Goal: Task Accomplishment & Management: Manage account settings

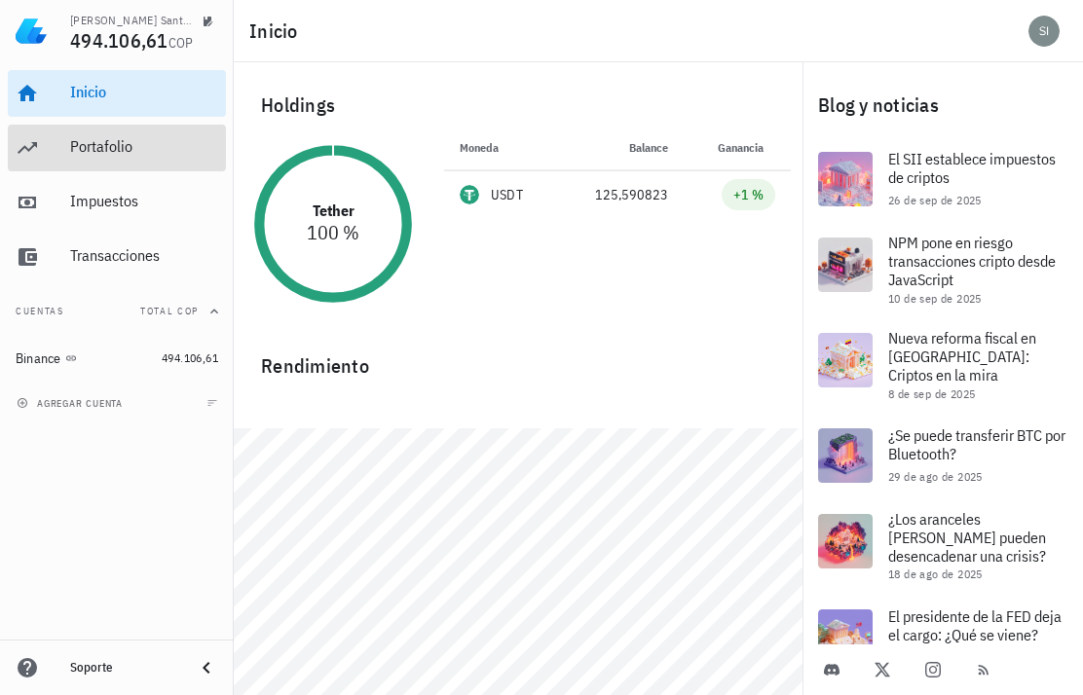
click at [138, 126] on div "Portafolio" at bounding box center [144, 148] width 148 height 44
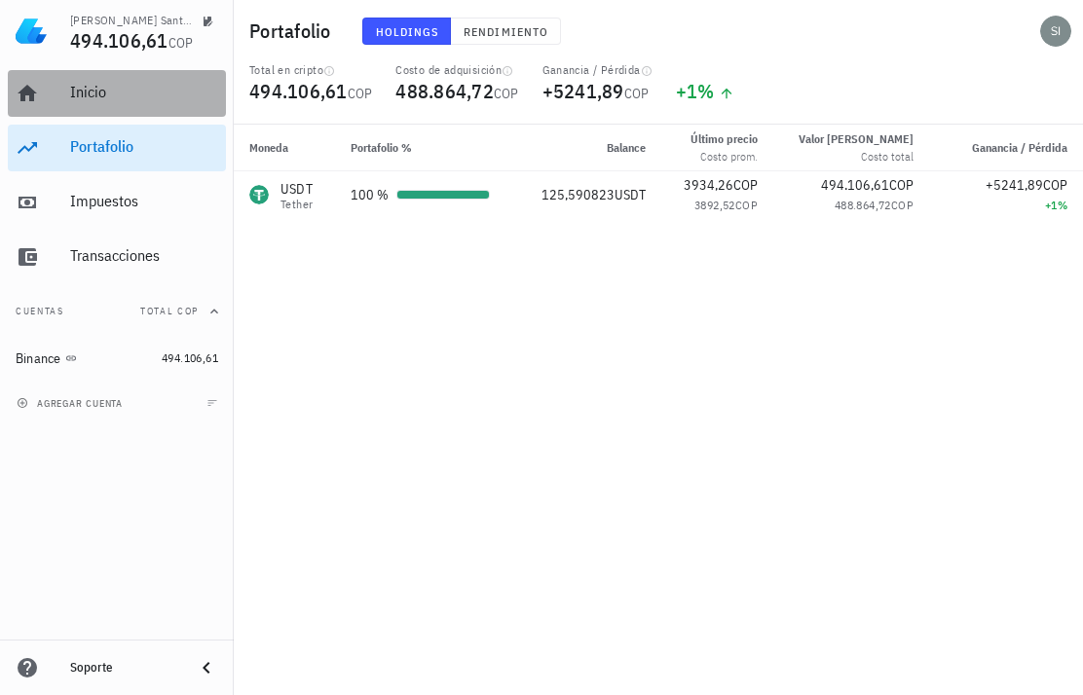
click at [189, 89] on div "Inicio" at bounding box center [144, 92] width 148 height 19
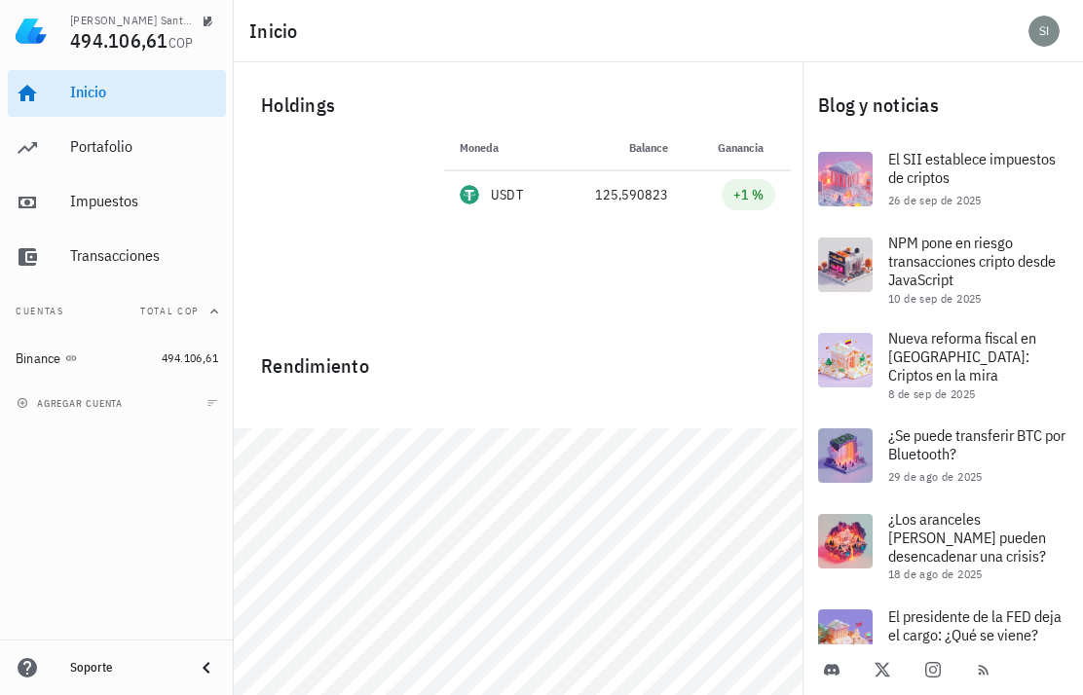
click at [159, 411] on div "agregar cuenta" at bounding box center [117, 403] width 234 height 43
click at [83, 395] on button "agregar cuenta" at bounding box center [72, 402] width 120 height 19
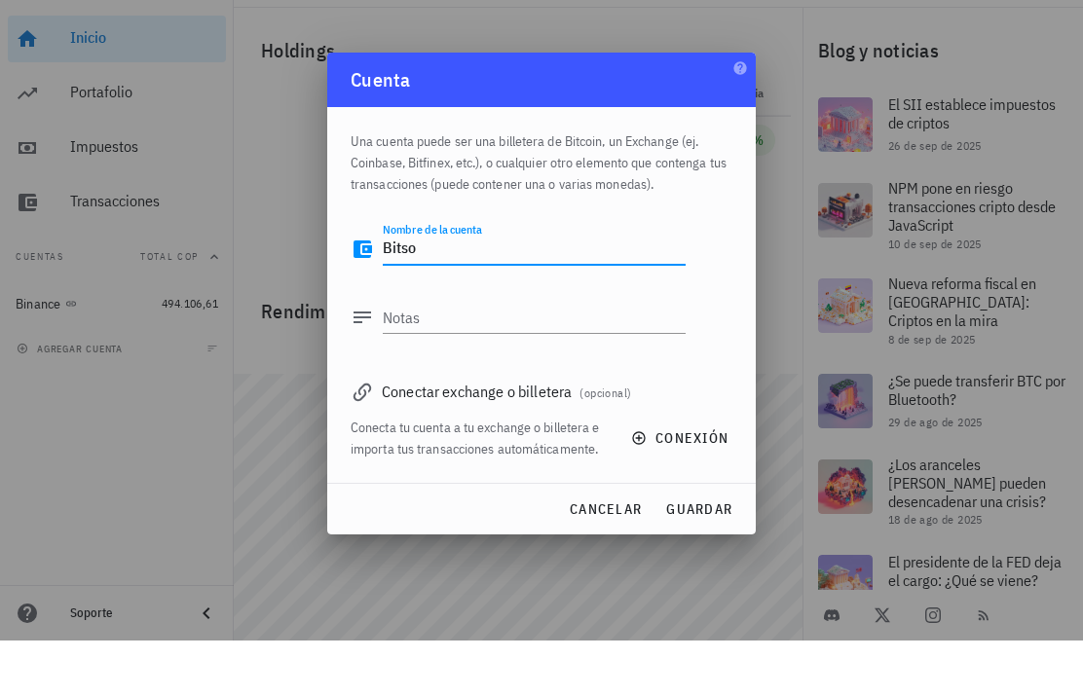
type textarea "Bitso"
click at [686, 484] on span "conexión" at bounding box center [682, 493] width 94 height 18
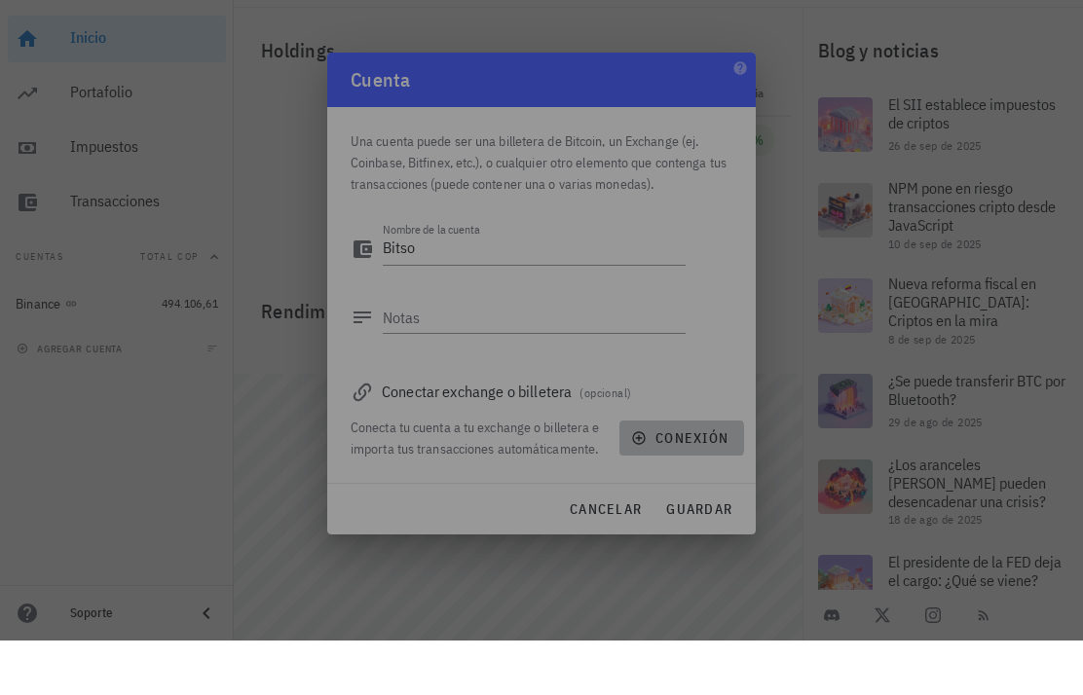
scroll to position [55, 0]
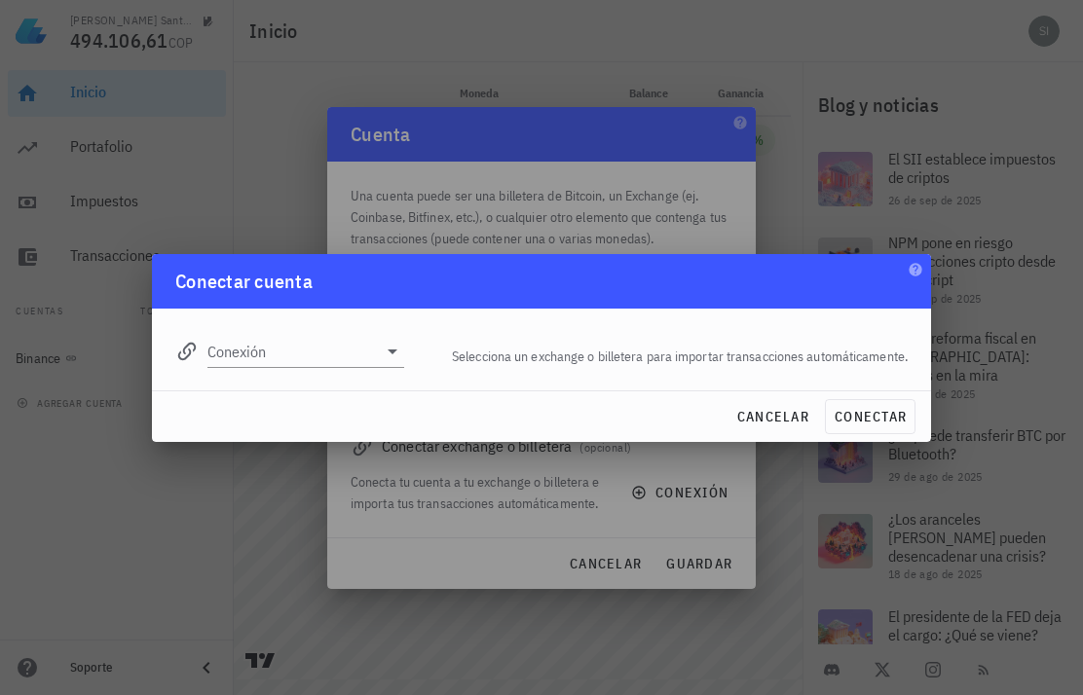
click at [360, 337] on input "Conexión" at bounding box center [291, 351] width 169 height 31
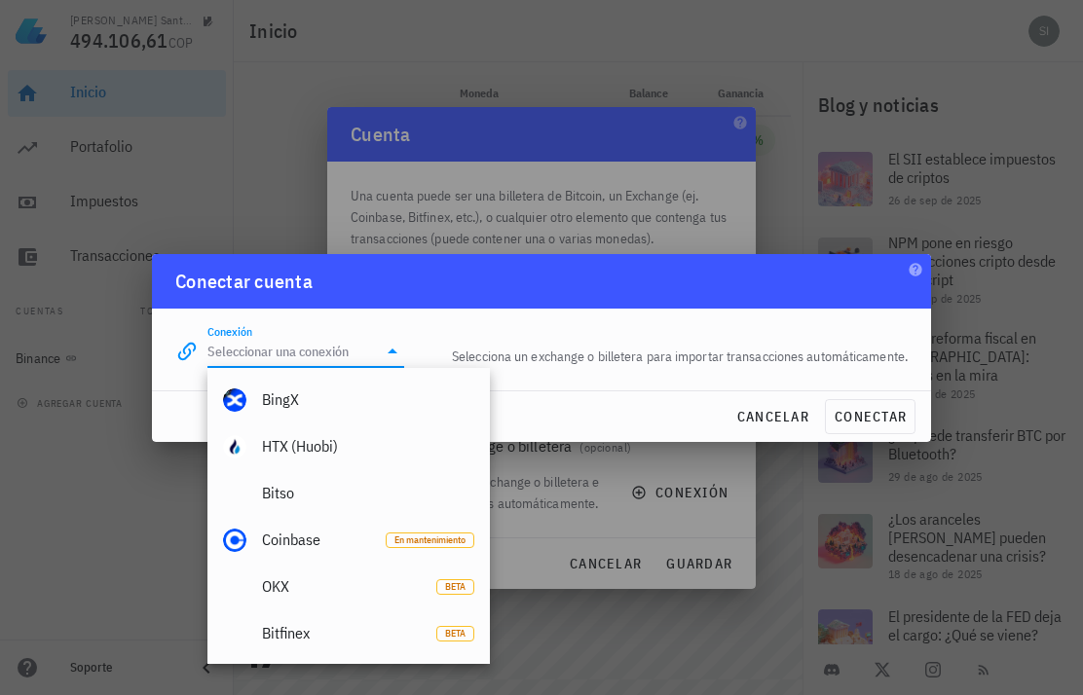
scroll to position [468, 0]
click at [348, 493] on div "Bitso" at bounding box center [368, 492] width 212 height 19
type input "Bitso"
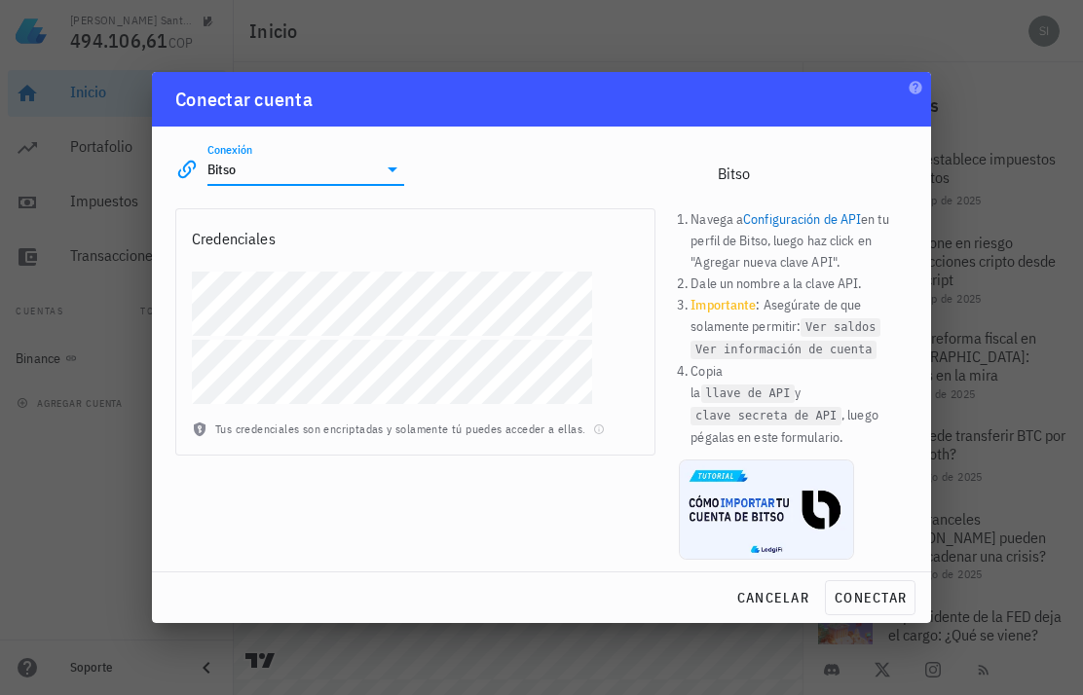
click at [659, 338] on div "Credenciales Tus credenciales son encriptadas y solamente tú puedes acceder a e…" at bounding box center [416, 384] width 504 height 374
click at [840, 181] on div "Bitso" at bounding box center [813, 174] width 190 height 19
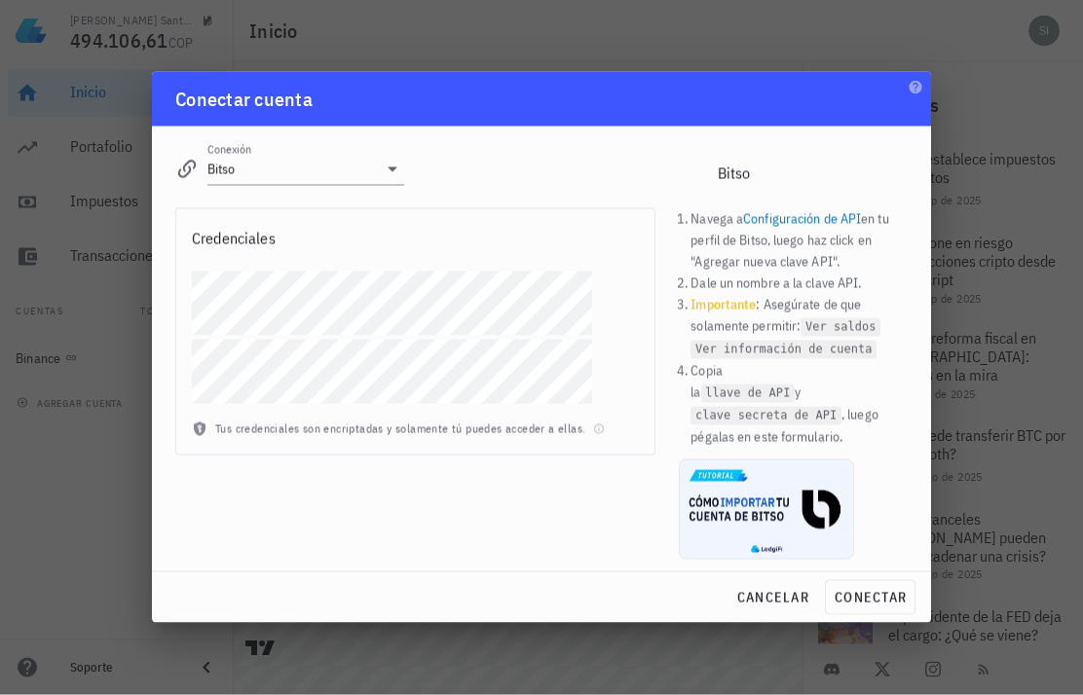
scroll to position [78, 0]
click at [880, 590] on span "conectar" at bounding box center [870, 598] width 73 height 18
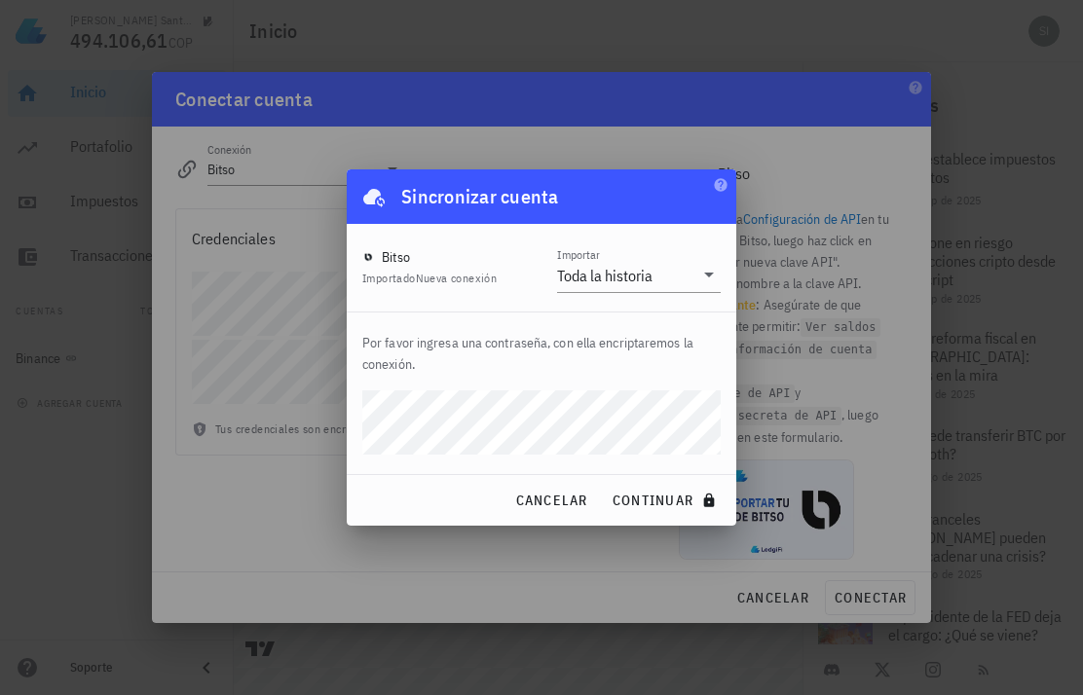
click at [691, 278] on input "Importar" at bounding box center [674, 275] width 37 height 31
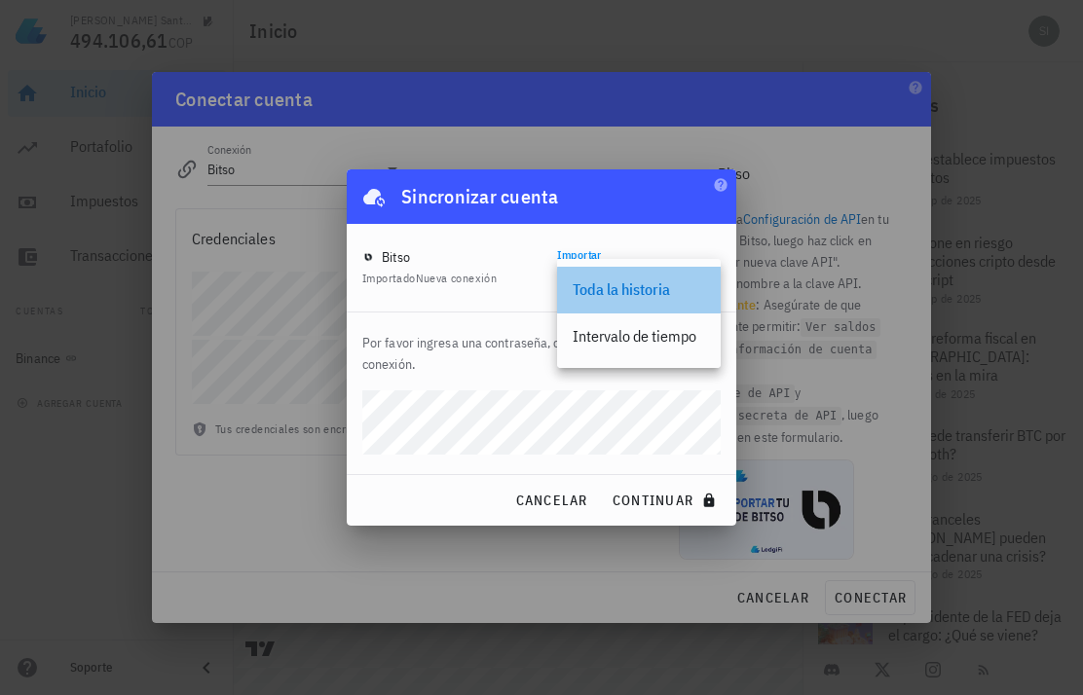
click at [673, 273] on div "Toda la historia" at bounding box center [639, 290] width 132 height 42
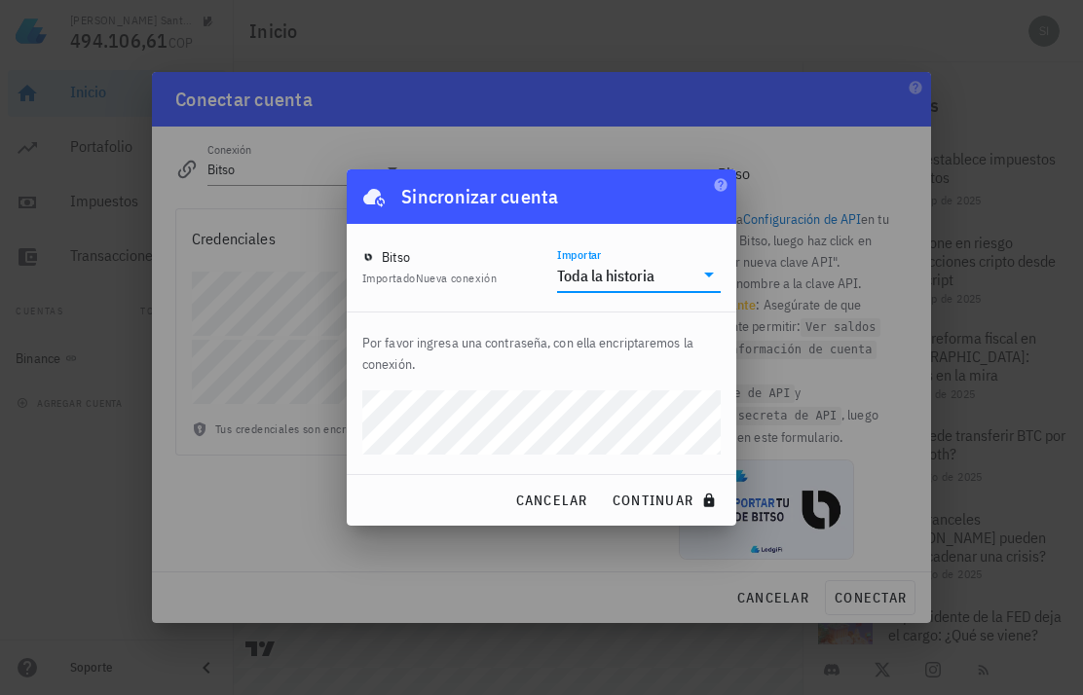
click at [683, 506] on span "continuar" at bounding box center [667, 501] width 110 height 18
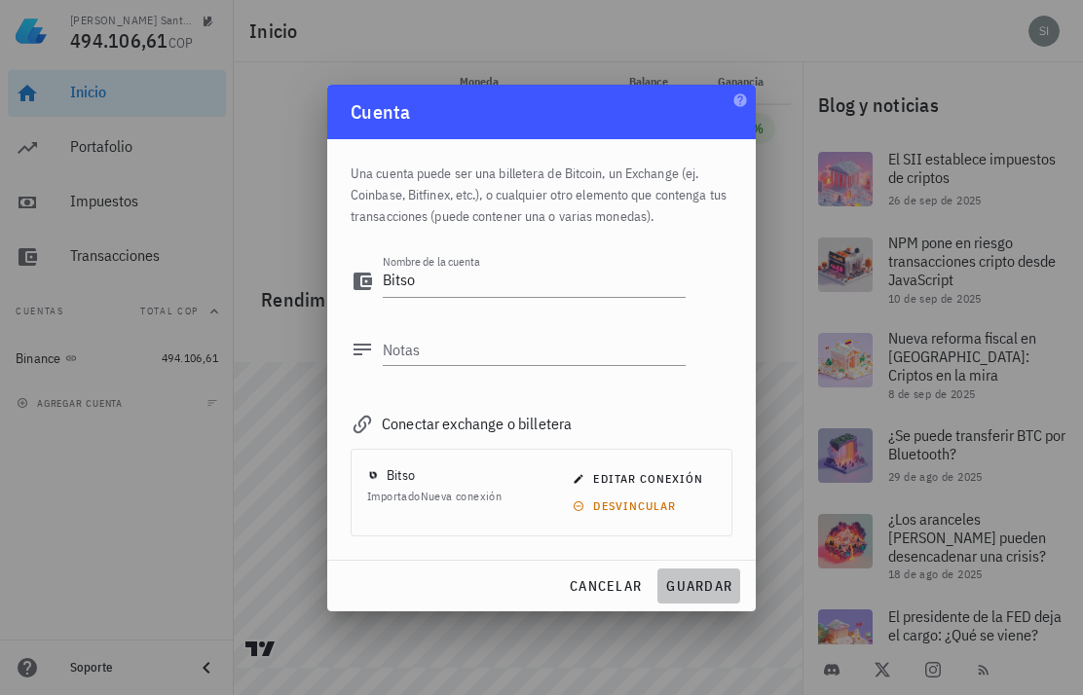
click at [706, 581] on span "guardar" at bounding box center [698, 587] width 67 height 18
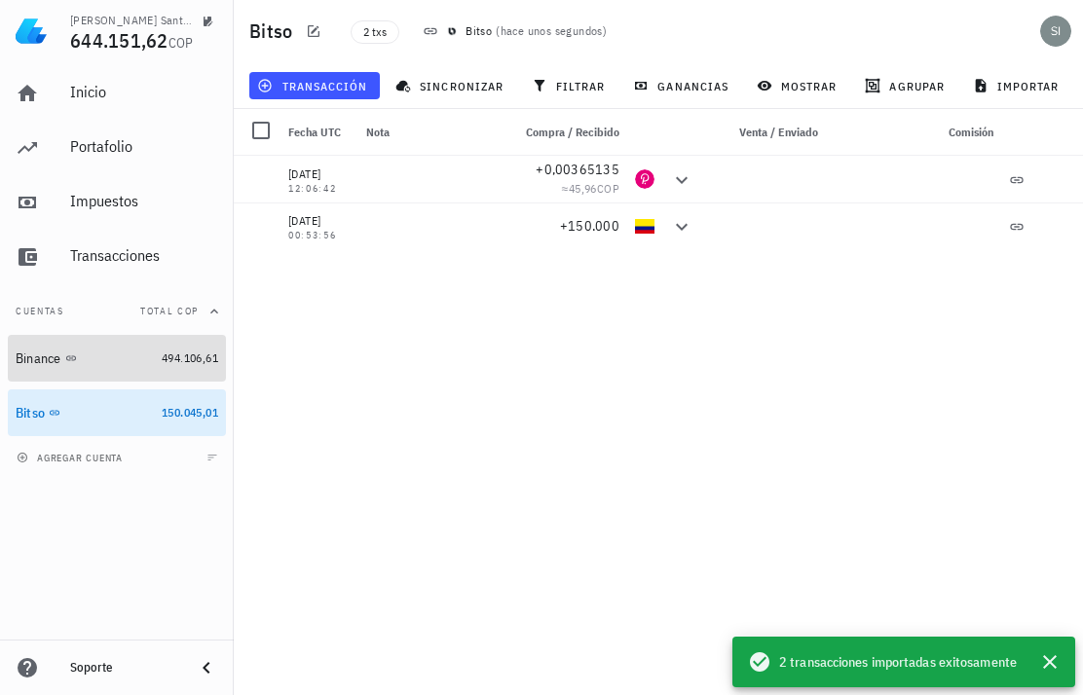
click at [85, 368] on div "Binance" at bounding box center [85, 359] width 138 height 40
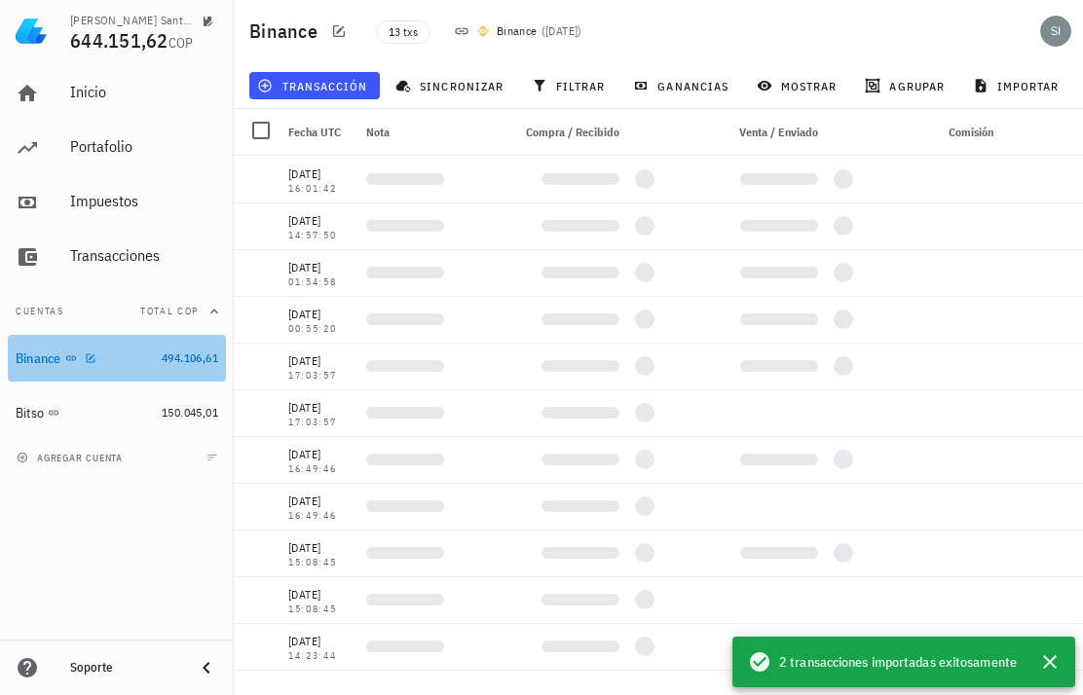
click at [137, 362] on div "Binance" at bounding box center [85, 359] width 138 height 19
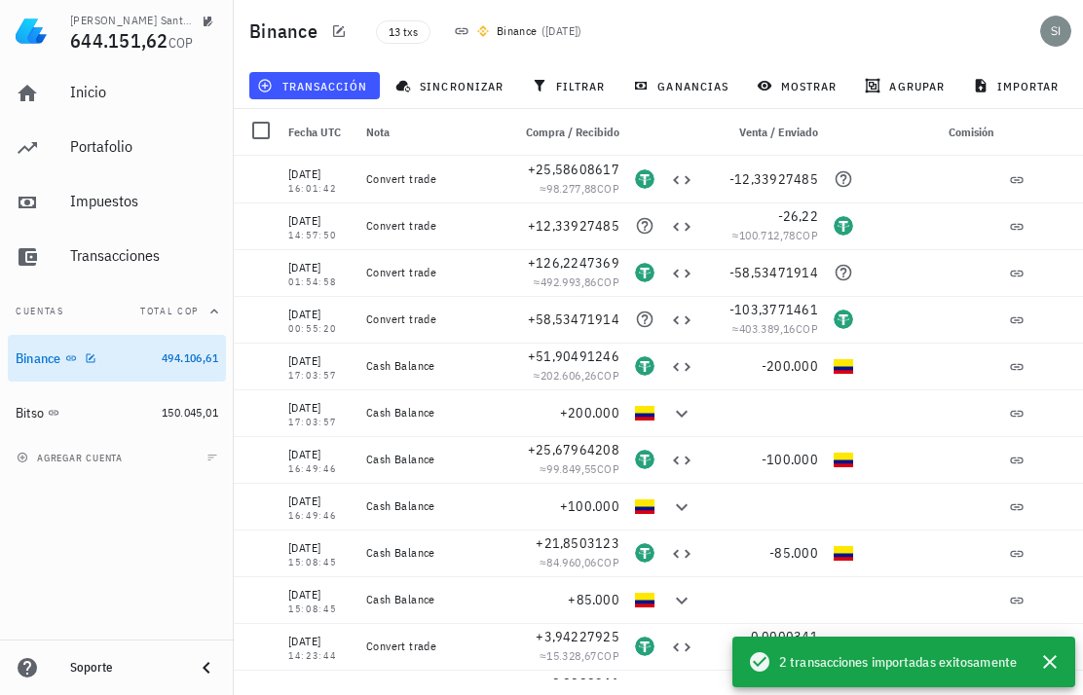
click at [1056, 667] on icon "button" at bounding box center [1050, 663] width 14 height 14
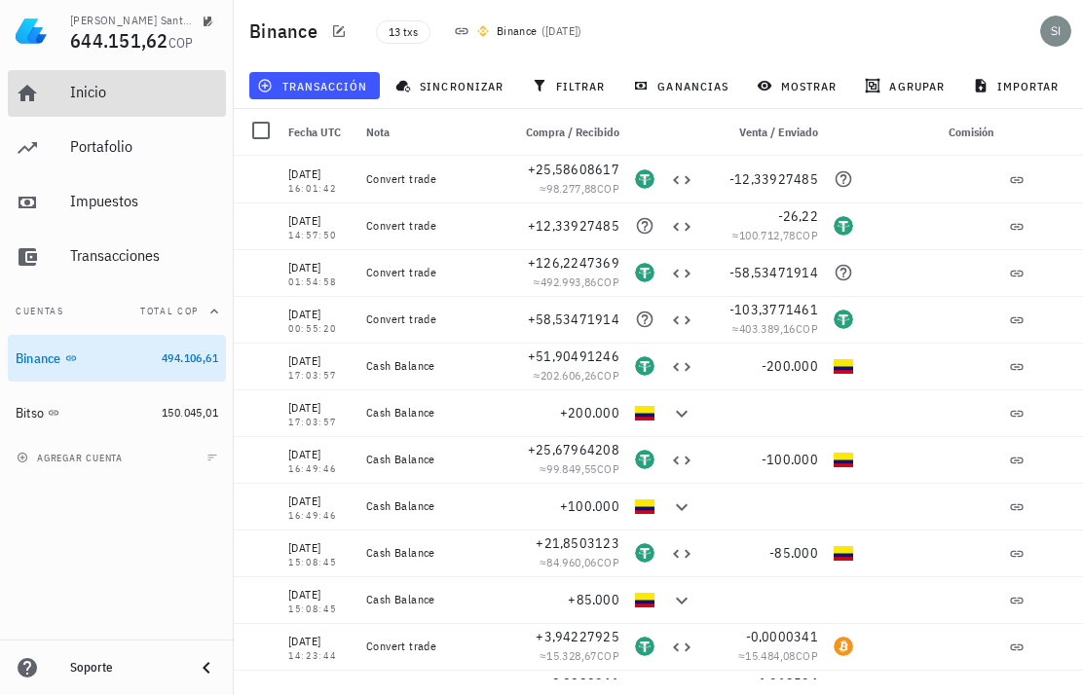
click at [133, 107] on div "Inicio" at bounding box center [144, 93] width 148 height 44
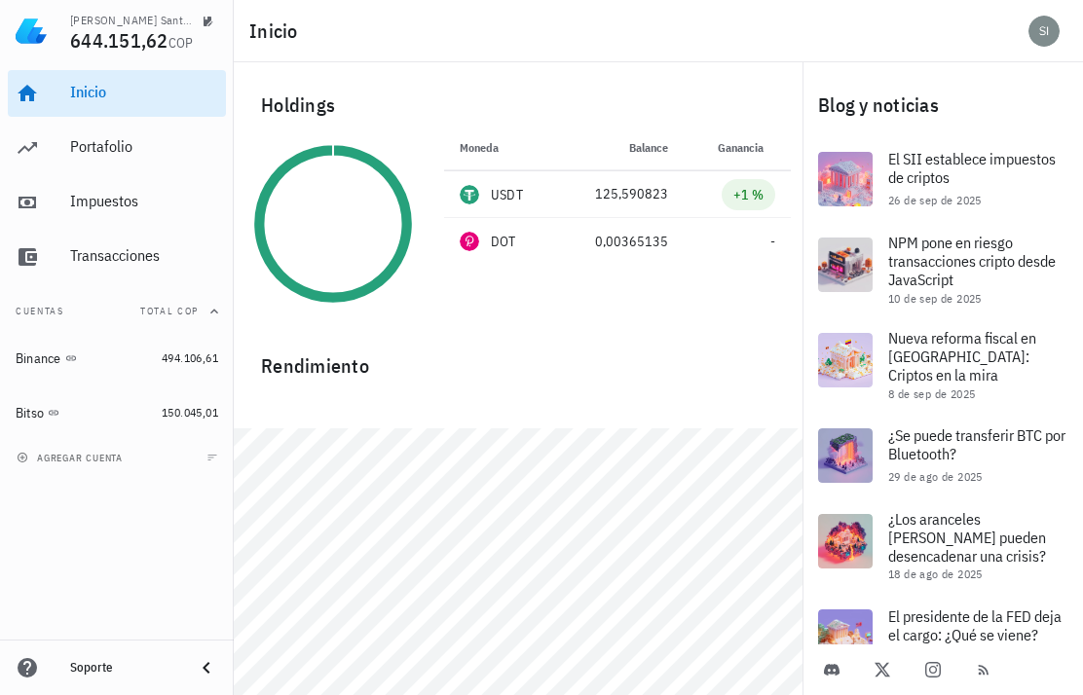
click at [1042, 34] on div "avatar" at bounding box center [1044, 31] width 31 height 31
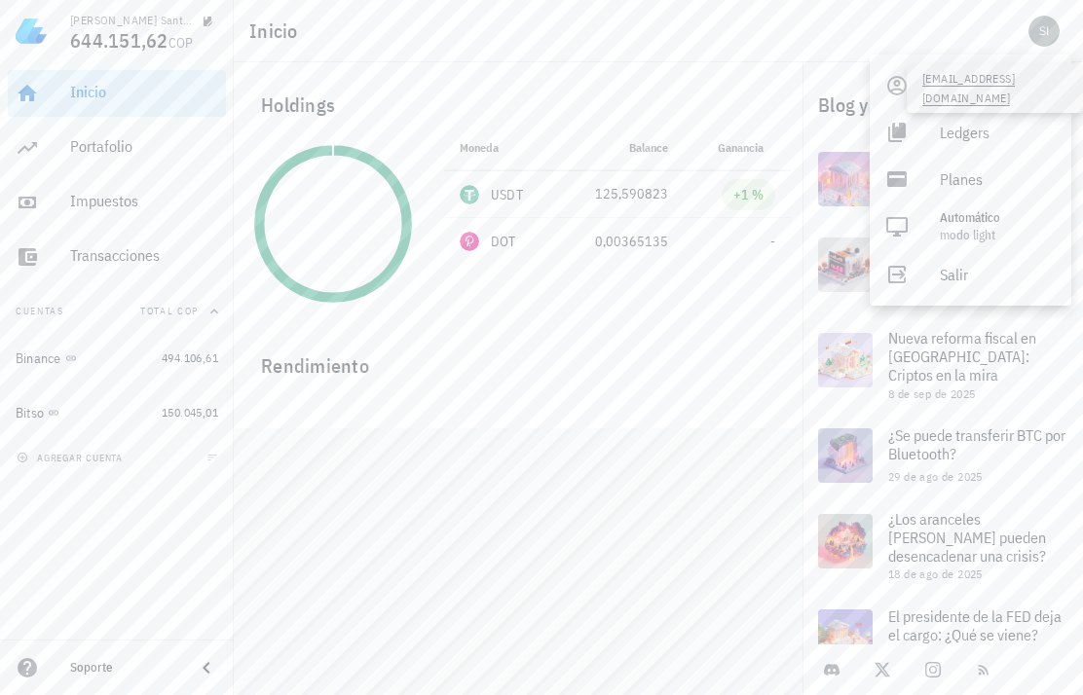
click at [1043, 30] on div "avatar" at bounding box center [1044, 31] width 31 height 31
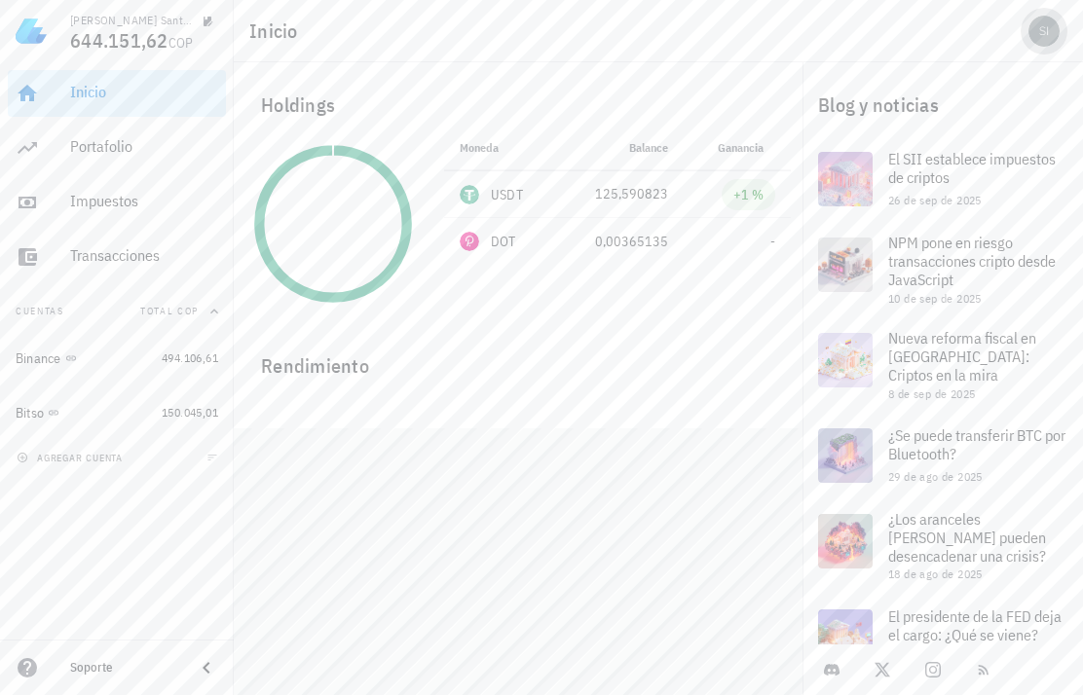
click at [1046, 32] on div "avatar" at bounding box center [1044, 31] width 31 height 31
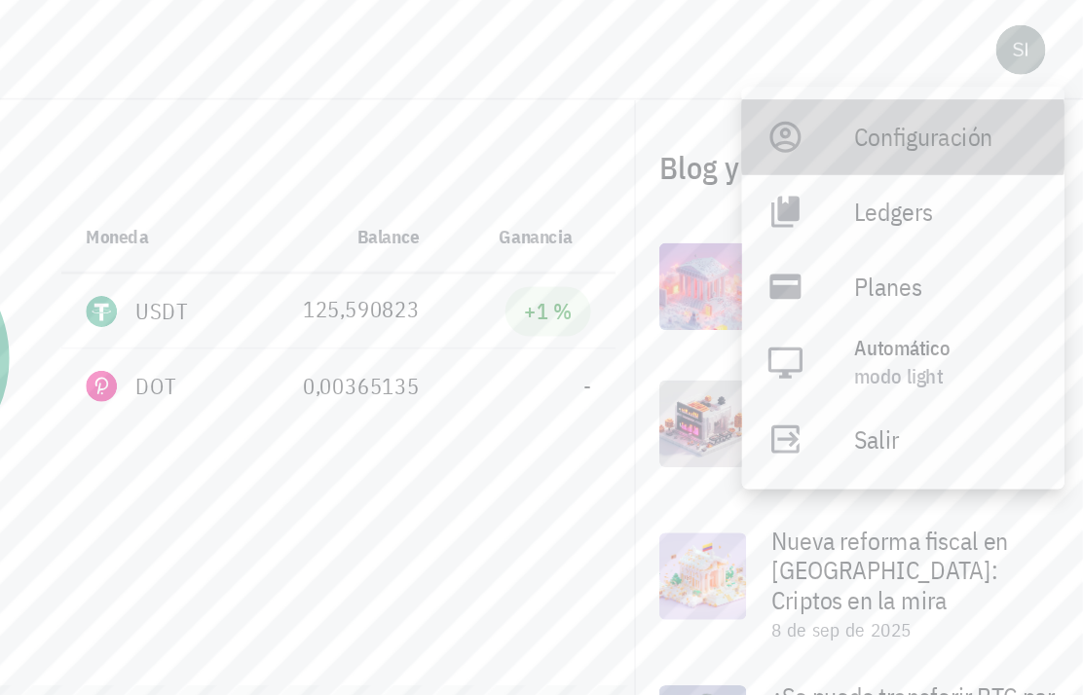
click at [885, 85] on icon at bounding box center [896, 85] width 23 height 23
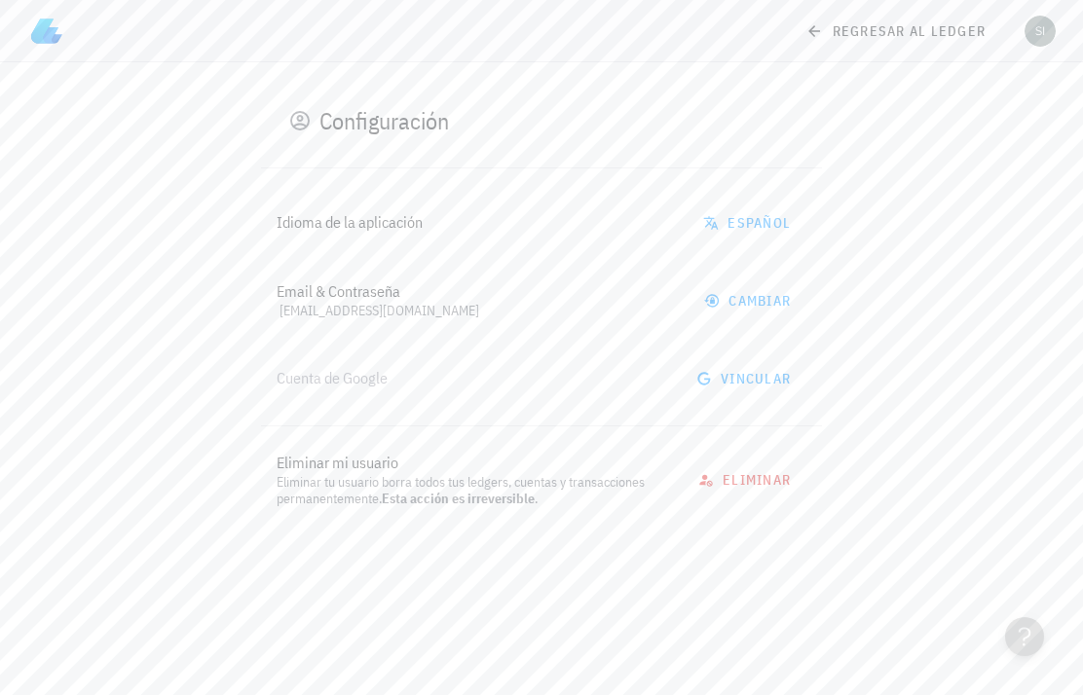
click at [763, 389] on div "Idioma de la aplicación Español Email & Contraseña [EMAIL_ADDRESS][DOMAIN_NAME]…" at bounding box center [541, 363] width 561 height 358
click at [757, 376] on div "Idioma de la aplicación Español Email & Contraseña [EMAIL_ADDRESS][DOMAIN_NAME]…" at bounding box center [541, 363] width 561 height 358
click at [733, 391] on div "Idioma de la aplicación Español Email & Contraseña [EMAIL_ADDRESS][DOMAIN_NAME]…" at bounding box center [541, 363] width 561 height 358
click at [737, 384] on div "Idioma de la aplicación Español Email & Contraseña [EMAIL_ADDRESS][DOMAIN_NAME]…" at bounding box center [541, 363] width 561 height 358
click at [364, 372] on div "Idioma de la aplicación Español Email & Contraseña [EMAIL_ADDRESS][DOMAIN_NAME]…" at bounding box center [541, 363] width 561 height 358
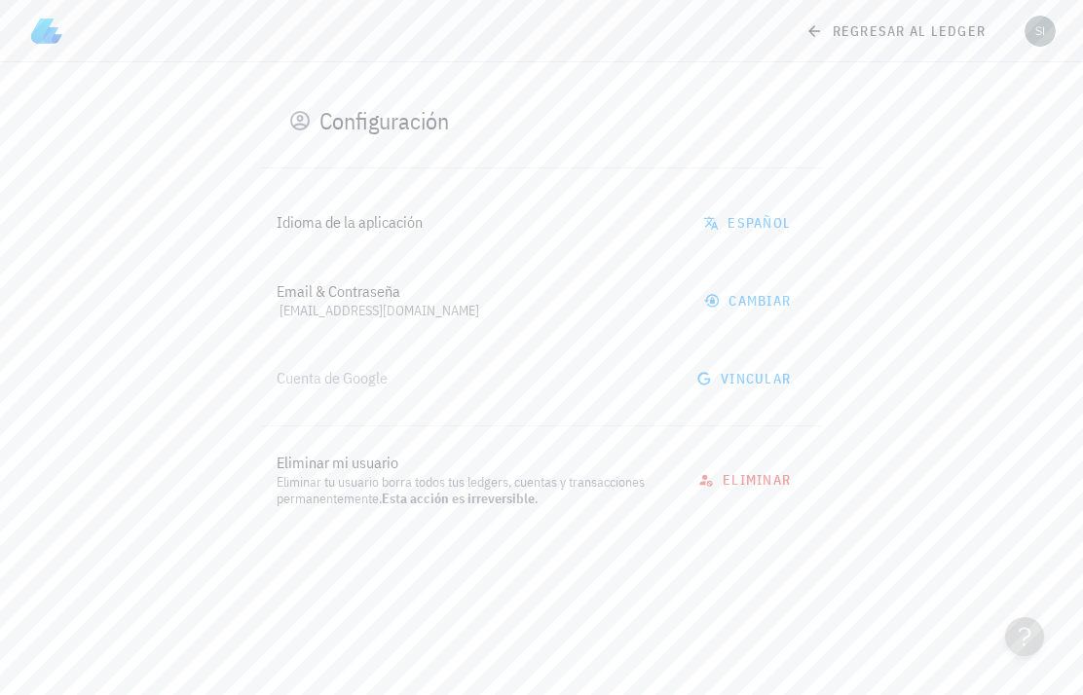
click at [751, 378] on div "Idioma de la aplicación Español Email & Contraseña [EMAIL_ADDRESS][DOMAIN_NAME]…" at bounding box center [541, 363] width 561 height 358
click at [730, 390] on div "Idioma de la aplicación Español Email & Contraseña [EMAIL_ADDRESS][DOMAIN_NAME]…" at bounding box center [541, 363] width 561 height 358
